Goal: Transaction & Acquisition: Purchase product/service

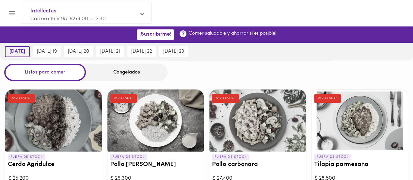
click at [16, 51] on span "[DATE]" at bounding box center [17, 52] width 16 height 6
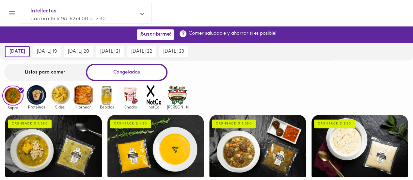
click at [30, 75] on div "Listos para comer" at bounding box center [45, 72] width 82 height 17
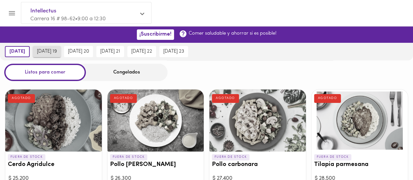
click at [54, 54] on span "[DATE] 19" at bounding box center [47, 52] width 20 height 6
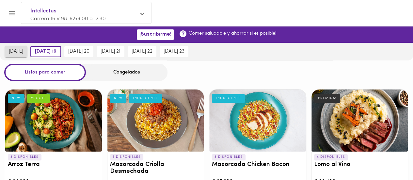
click at [17, 53] on span "[DATE]" at bounding box center [16, 52] width 14 height 6
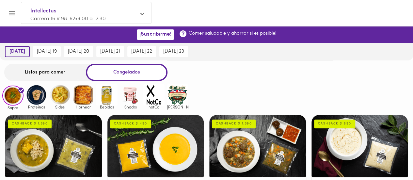
click at [17, 53] on span "[DATE]" at bounding box center [17, 52] width 16 height 6
click at [40, 70] on div "Listos para comer" at bounding box center [45, 72] width 82 height 17
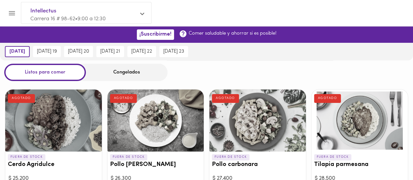
click at [127, 71] on div "Congelados" at bounding box center [127, 72] width 82 height 17
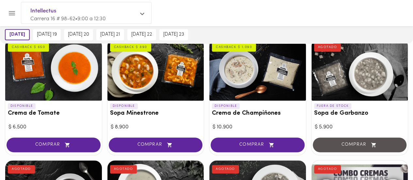
scroll to position [199, 0]
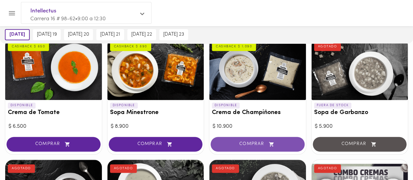
click at [247, 142] on span "COMPRAR" at bounding box center [258, 145] width 78 height 6
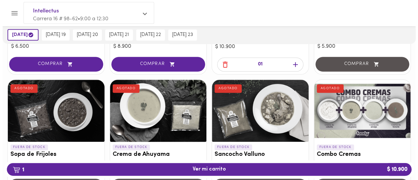
scroll to position [229, 0]
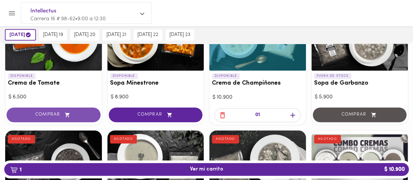
click at [58, 119] on button "COMPRAR" at bounding box center [54, 115] width 94 height 15
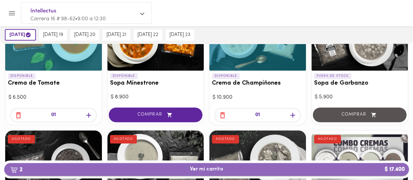
click at [207, 170] on span "2 Ver mi carrito $ 17.400" at bounding box center [206, 169] width 33 height 6
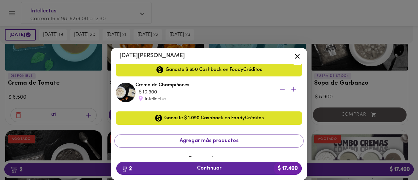
scroll to position [68, 0]
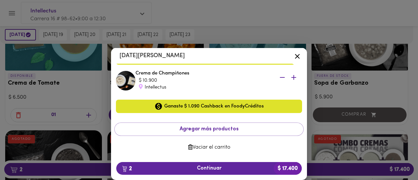
click at [300, 56] on icon at bounding box center [297, 56] width 8 height 8
